Goal: Task Accomplishment & Management: Manage account settings

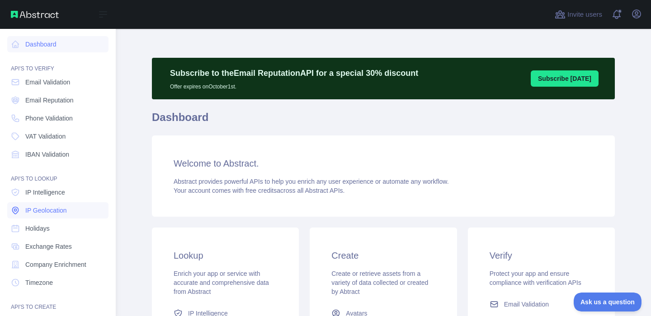
click at [43, 209] on span "IP Geolocation" at bounding box center [46, 210] width 42 height 9
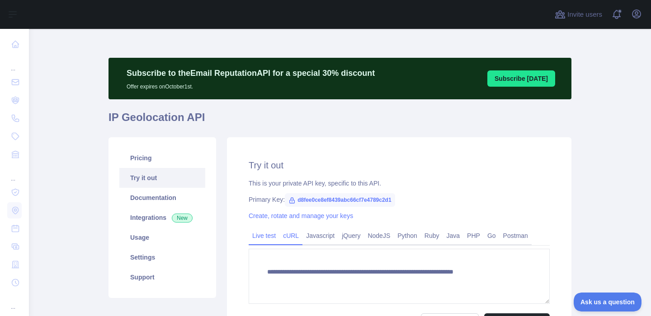
type textarea "**********"
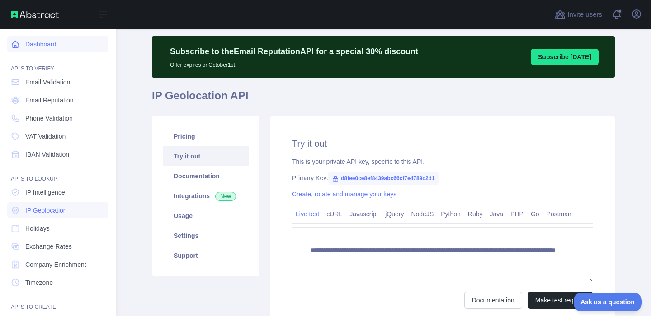
click at [47, 45] on link "Dashboard" at bounding box center [57, 44] width 101 height 16
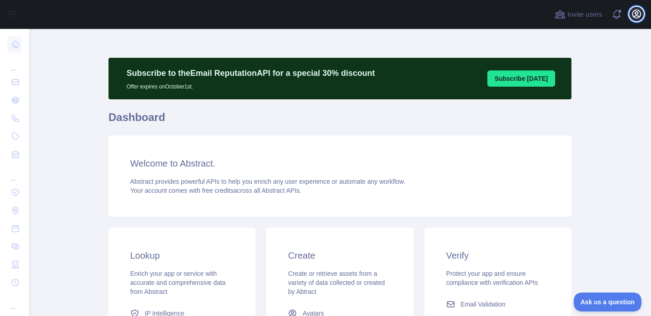
click at [632, 14] on icon "button" at bounding box center [636, 14] width 8 height 8
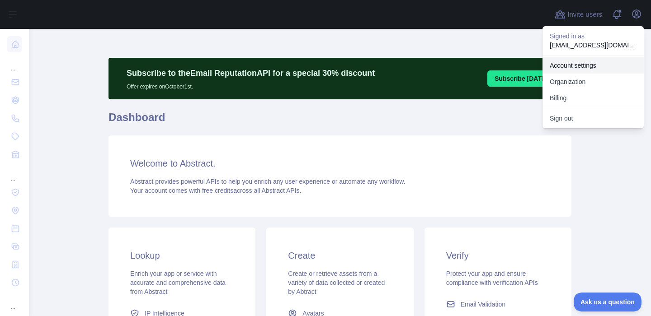
click at [579, 67] on link "Account settings" at bounding box center [592, 65] width 101 height 16
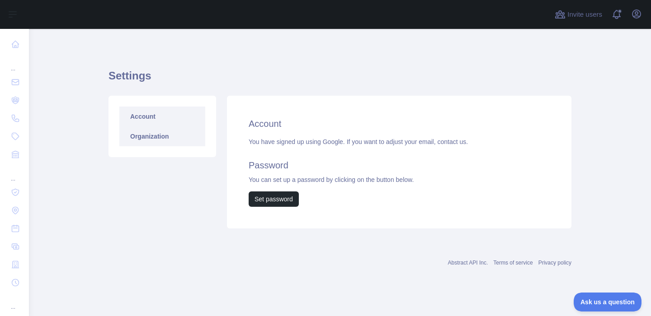
click at [169, 135] on link "Organization" at bounding box center [162, 137] width 86 height 20
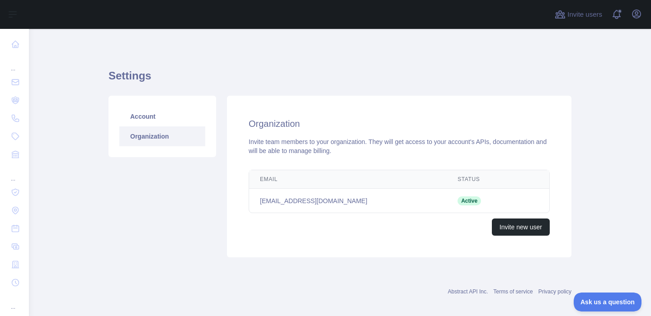
click at [634, 22] on div "Invite users View notifications Open user menu" at bounding box center [598, 14] width 91 height 29
click at [623, 20] on span at bounding box center [620, 14] width 18 height 29
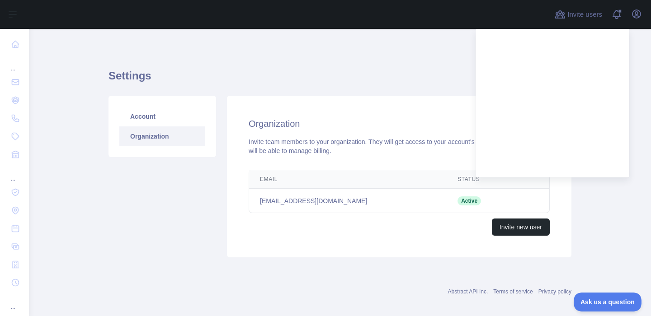
drag, startPoint x: 645, startPoint y: 94, endPoint x: 647, endPoint y: 74, distance: 20.4
click at [645, 94] on main "Settings Account Organization Organization Invite team members to your organiza…" at bounding box center [340, 172] width 622 height 287
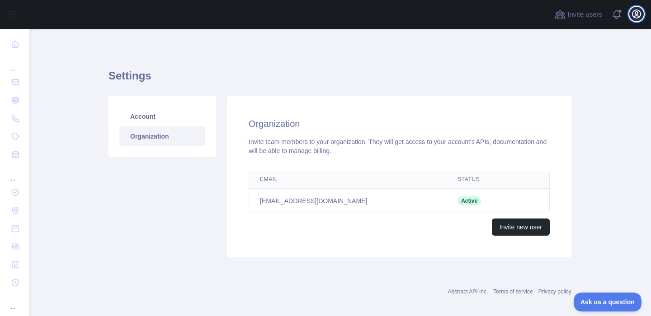
click at [640, 17] on icon "button" at bounding box center [636, 14] width 11 height 11
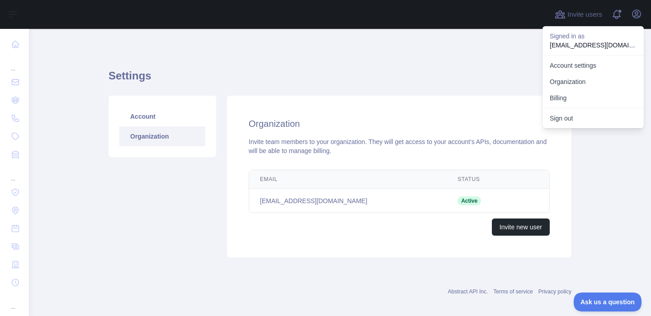
click at [562, 106] on div "Account settings Organization Billing" at bounding box center [592, 81] width 101 height 53
click at [562, 100] on button "Billing" at bounding box center [592, 98] width 101 height 16
